Goal: Task Accomplishment & Management: Use online tool/utility

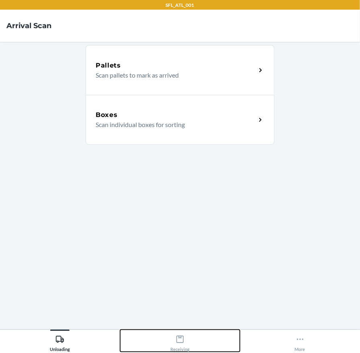
click at [182, 335] on icon at bounding box center [180, 339] width 9 height 9
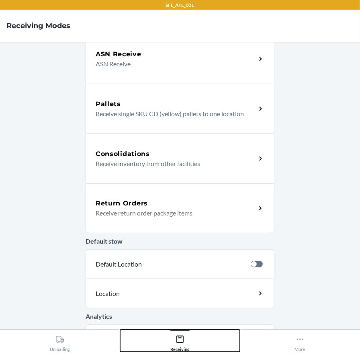
scroll to position [157, 0]
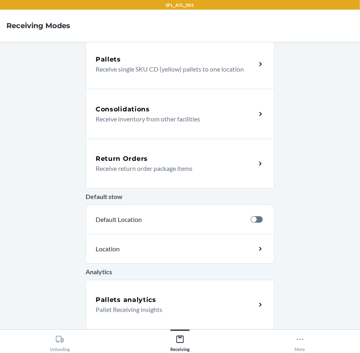
click at [116, 158] on h5 "Return Orders" at bounding box center [122, 159] width 52 height 10
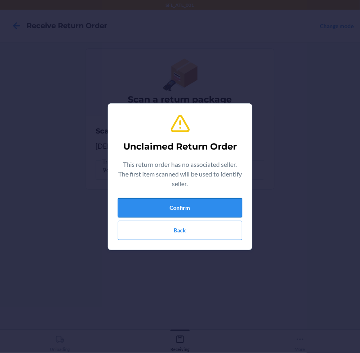
click at [134, 215] on button "Confirm" at bounding box center [180, 207] width 125 height 19
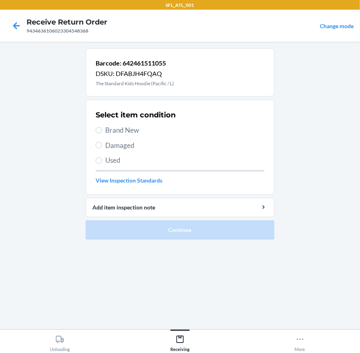
click at [132, 124] on div "Select item condition Brand New Damaged Used View Inspection Standards" at bounding box center [180, 147] width 169 height 80
click at [137, 132] on span "Brand New" at bounding box center [184, 130] width 159 height 10
click at [102, 132] on input "Brand New" at bounding box center [99, 130] width 6 height 6
radio input "true"
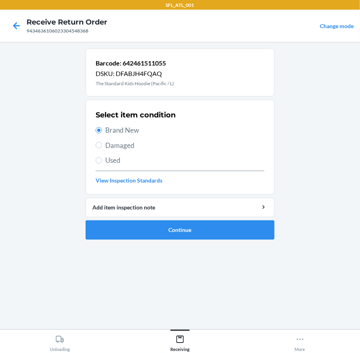
click at [137, 219] on li "Barcode: 642461511055 DSKU: DFABJH4FQAQ The Standard Kids Hoodie (Pacific / L) …" at bounding box center [180, 143] width 189 height 191
click at [133, 226] on button "Continue" at bounding box center [180, 229] width 189 height 19
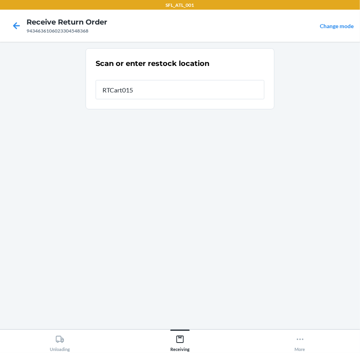
type input "RTCart015"
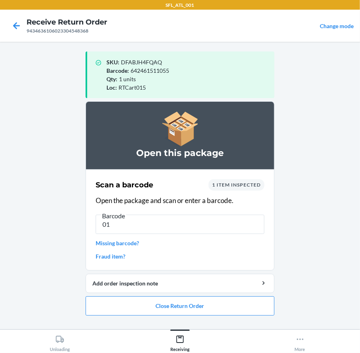
type input "0"
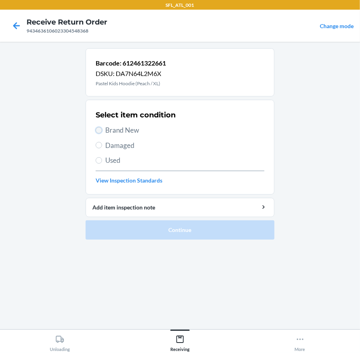
click at [101, 129] on input "Brand New" at bounding box center [99, 130] width 6 height 6
radio input "true"
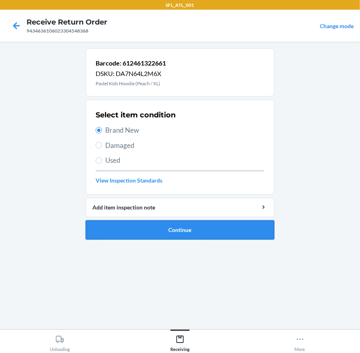
click at [97, 230] on button "Continue" at bounding box center [180, 229] width 189 height 19
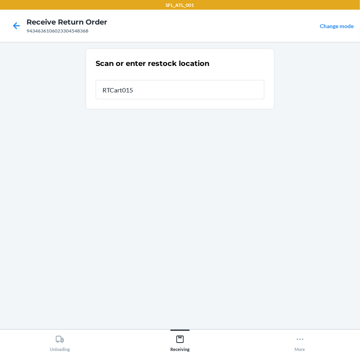
type input "RTCart015"
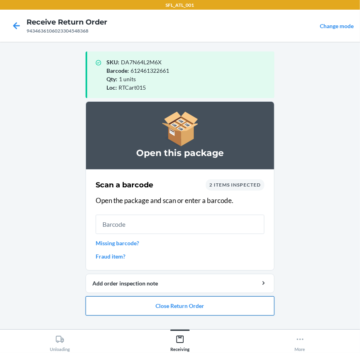
click at [195, 298] on button "Close Return Order" at bounding box center [180, 305] width 189 height 19
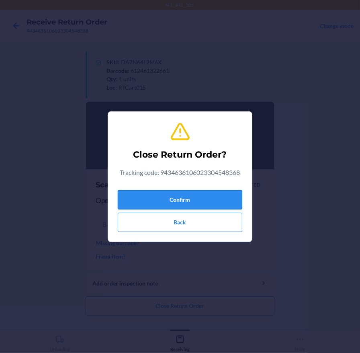
click at [164, 198] on button "Confirm" at bounding box center [180, 199] width 125 height 19
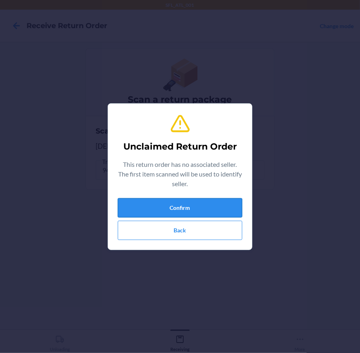
click at [191, 211] on button "Confirm" at bounding box center [180, 207] width 125 height 19
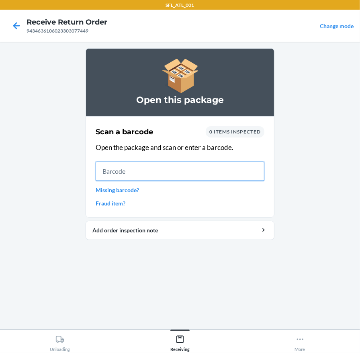
click at [241, 172] on input "text" at bounding box center [180, 171] width 169 height 19
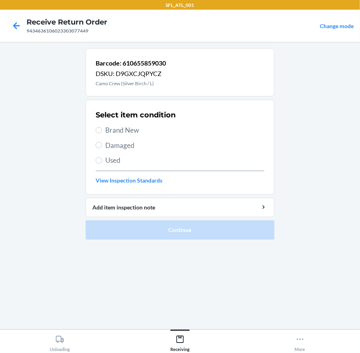
click at [130, 131] on span "Brand New" at bounding box center [184, 130] width 159 height 10
click at [102, 131] on input "Brand New" at bounding box center [99, 130] width 6 height 6
radio input "true"
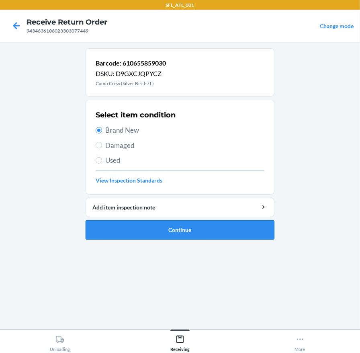
click at [148, 231] on button "Continue" at bounding box center [180, 229] width 189 height 19
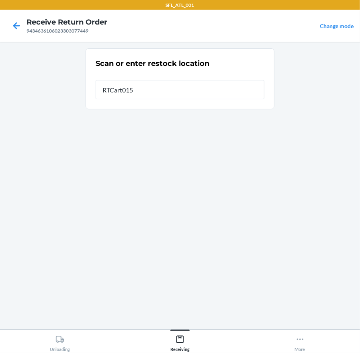
type input "RTCart015"
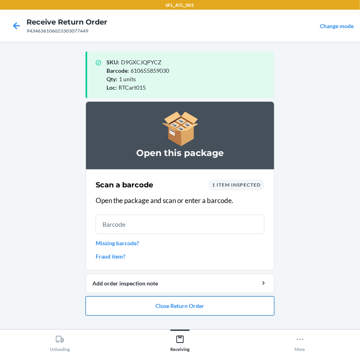
click at [132, 314] on button "Close Return Order" at bounding box center [180, 305] width 189 height 19
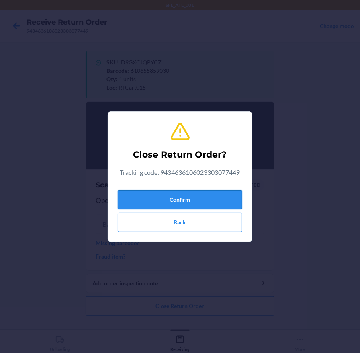
click at [119, 207] on button "Confirm" at bounding box center [180, 199] width 125 height 19
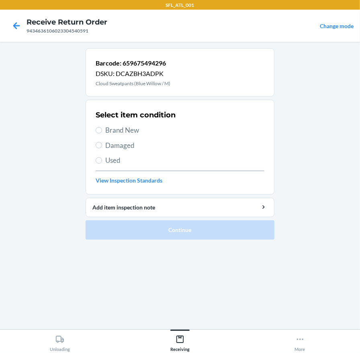
click at [107, 132] on span "Brand New" at bounding box center [184, 130] width 159 height 10
click at [102, 132] on input "Brand New" at bounding box center [99, 130] width 6 height 6
radio input "true"
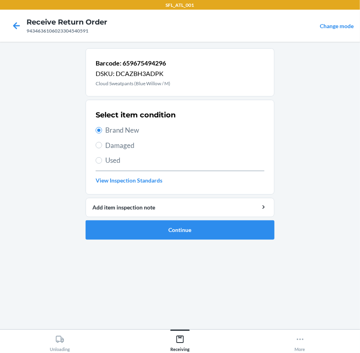
click at [170, 239] on ol "Barcode: 659675494296 DSKU: DCAZBH3ADPK Cloud Sweatpants (Blue Willow / M) Sele…" at bounding box center [180, 147] width 189 height 198
click at [182, 221] on button "Continue" at bounding box center [180, 229] width 189 height 19
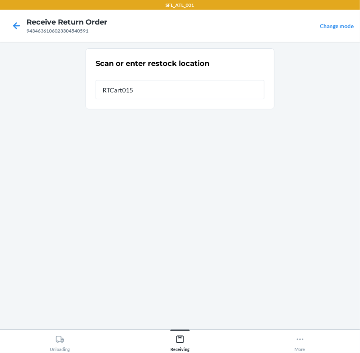
type input "RTCart015"
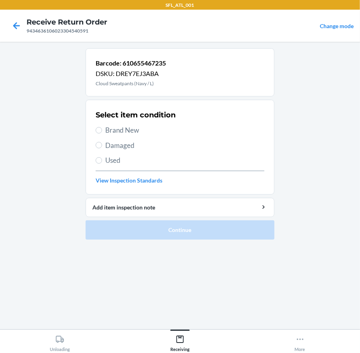
click at [115, 131] on span "Brand New" at bounding box center [184, 130] width 159 height 10
click at [102, 131] on input "Brand New" at bounding box center [99, 130] width 6 height 6
radio input "true"
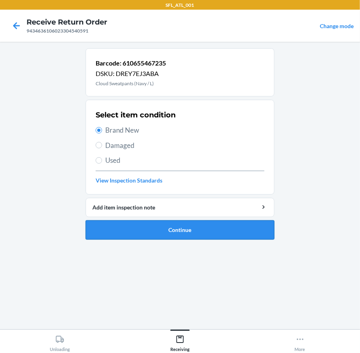
click at [190, 235] on button "Continue" at bounding box center [180, 229] width 189 height 19
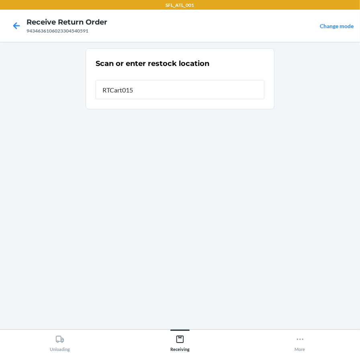
type input "RTCart015"
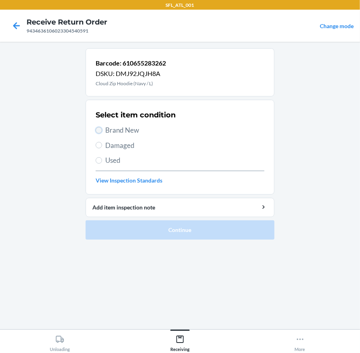
click at [100, 130] on input "Brand New" at bounding box center [99, 130] width 6 height 6
radio input "true"
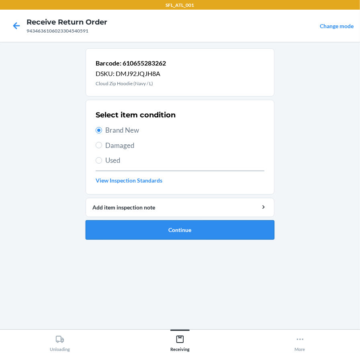
click at [147, 238] on button "Continue" at bounding box center [180, 229] width 189 height 19
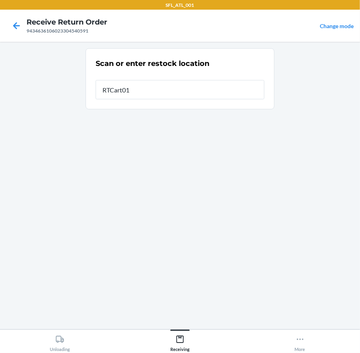
type input "RTCart015"
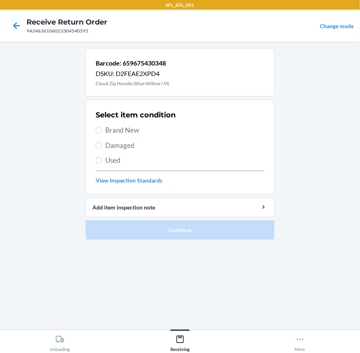
click at [137, 130] on span "Brand New" at bounding box center [184, 130] width 159 height 10
click at [102, 130] on input "Brand New" at bounding box center [99, 130] width 6 height 6
radio input "true"
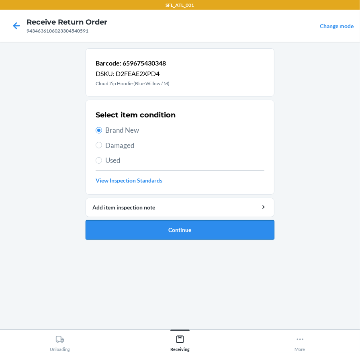
click at [174, 234] on button "Continue" at bounding box center [180, 229] width 189 height 19
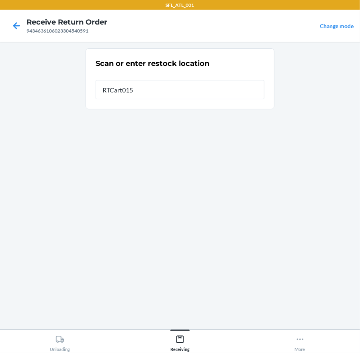
type input "RTCart015"
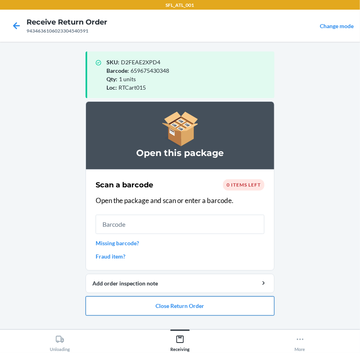
click at [186, 305] on button "Close Return Order" at bounding box center [180, 305] width 189 height 19
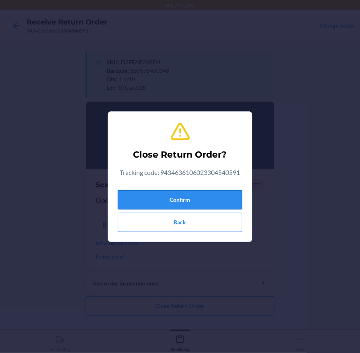
click at [209, 197] on button "Confirm" at bounding box center [180, 199] width 125 height 19
